Goal: Transaction & Acquisition: Subscribe to service/newsletter

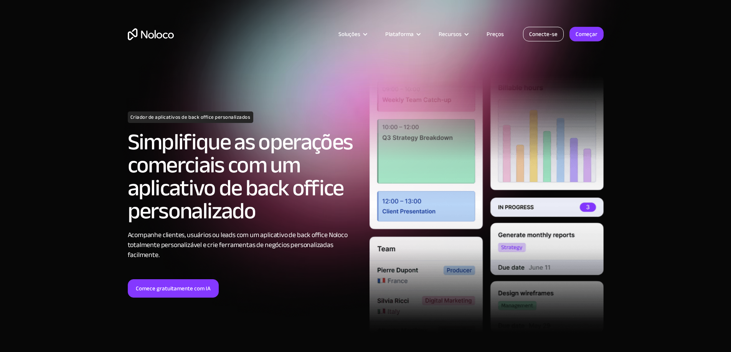
click at [547, 35] on font "Conecte-se" at bounding box center [543, 34] width 28 height 11
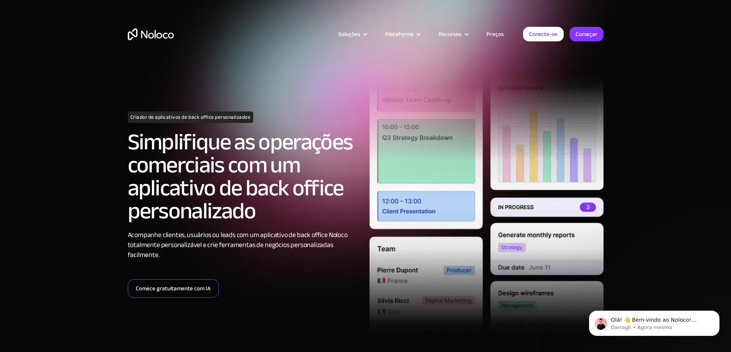
click at [188, 287] on font "Comece gratuitamente com IA" at bounding box center [173, 288] width 75 height 11
click at [69, 190] on section "Criador de aplicativos de back office personalizados Simplifique as operações c…" at bounding box center [365, 191] width 731 height 382
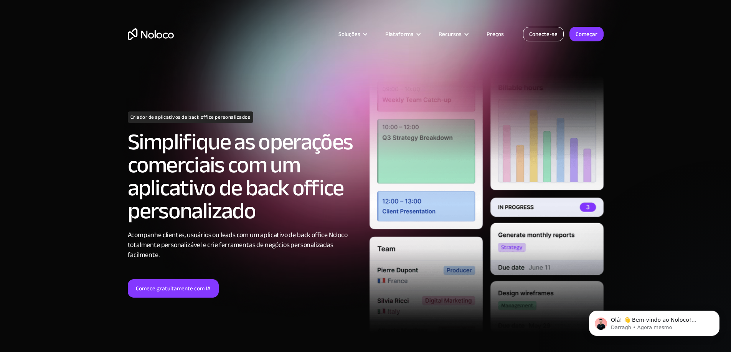
click at [552, 41] on link "Conecte-se" at bounding box center [543, 34] width 41 height 15
click at [498, 35] on font "Preços" at bounding box center [494, 34] width 17 height 11
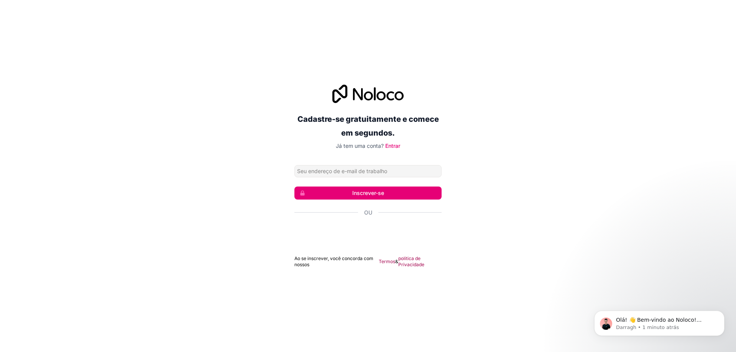
type input "[EMAIL_ADDRESS][DOMAIN_NAME]"
click at [364, 195] on font "Inscrever-se" at bounding box center [368, 193] width 32 height 7
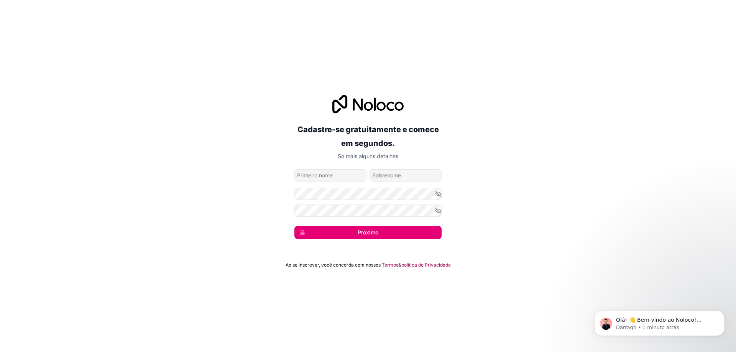
click at [329, 179] on input "nome dado" at bounding box center [331, 176] width 72 height 12
type input "[PERSON_NAME]"
click at [390, 181] on input "nome de família" at bounding box center [406, 176] width 72 height 12
type input "[EMAIL_ADDRESS][DOMAIN_NAME]"
click at [329, 221] on form "[EMAIL_ADDRESS][DOMAIN_NAME] [PERSON_NAME] [EMAIL_ADDRESS][DOMAIN_NAME] Próximo" at bounding box center [368, 205] width 147 height 70
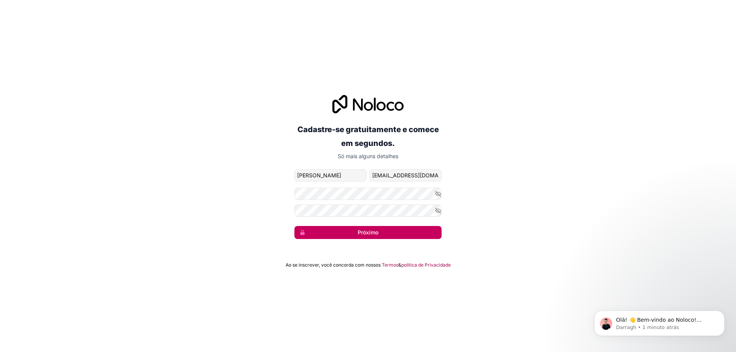
click at [344, 231] on button "Próximo" at bounding box center [368, 232] width 147 height 13
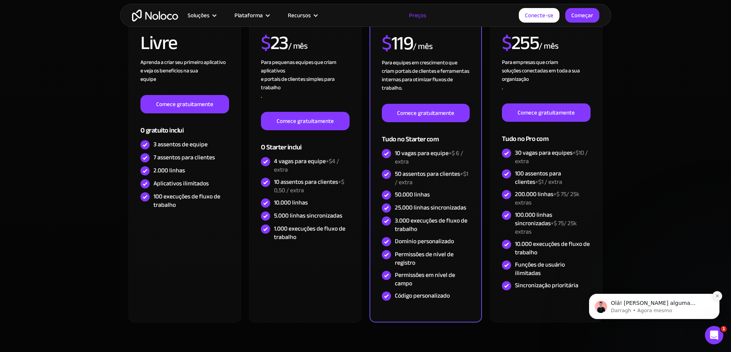
click at [718, 298] on icon "Descartar notificação" at bounding box center [717, 296] width 4 height 4
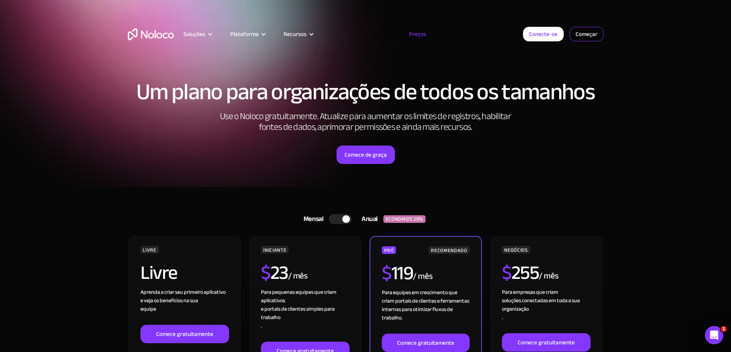
click at [595, 31] on font "Começar" at bounding box center [586, 34] width 22 height 11
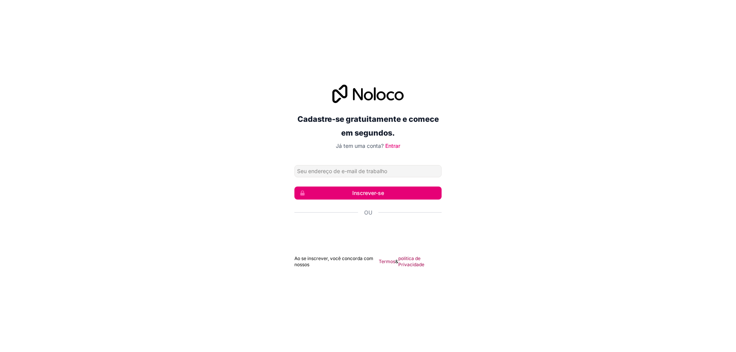
type input "[EMAIL_ADDRESS][DOMAIN_NAME]"
click at [352, 197] on font "Inscrever-se" at bounding box center [368, 193] width 32 height 8
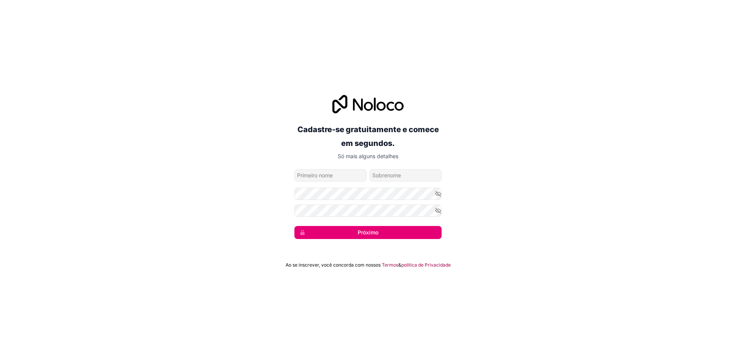
click at [327, 180] on input "nome dado" at bounding box center [331, 176] width 72 height 12
type input "[PERSON_NAME]"
click at [390, 179] on input "nome de família" at bounding box center [406, 176] width 72 height 12
type input "[EMAIL_ADDRESS][DOMAIN_NAME]"
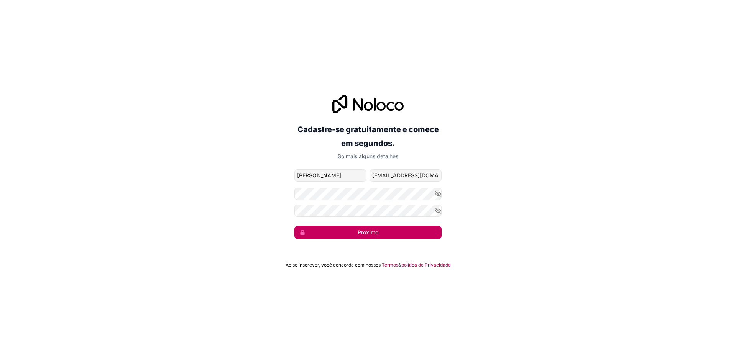
click at [338, 227] on button "Próximo" at bounding box center [368, 232] width 147 height 13
